Goal: Task Accomplishment & Management: Use online tool/utility

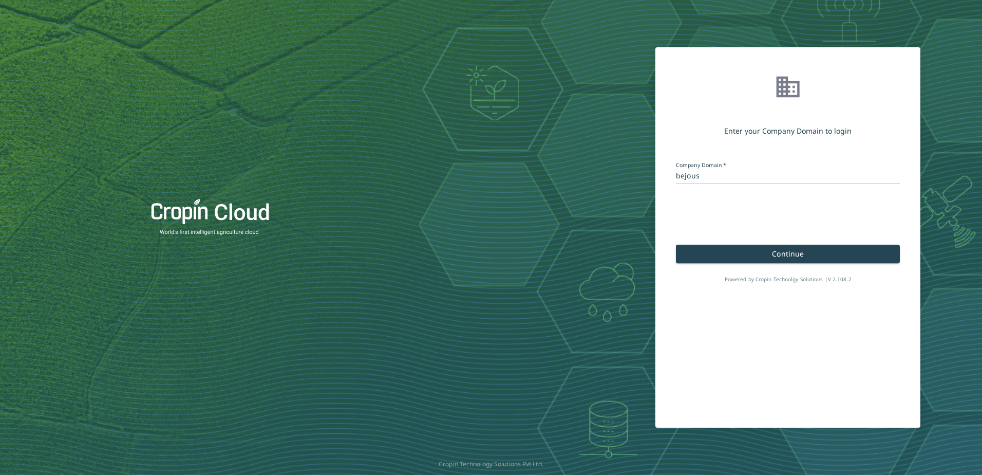
click at [798, 250] on span "Continue" at bounding box center [788, 254] width 32 height 10
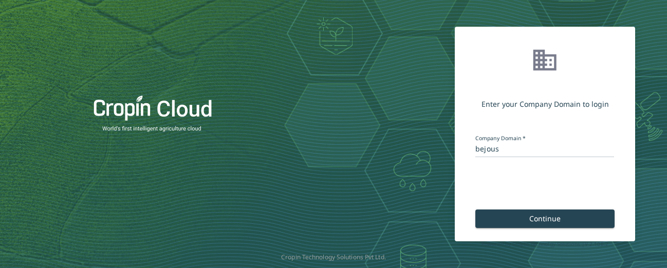
click at [555, 221] on span "Continue" at bounding box center [545, 219] width 32 height 10
